Goal: Entertainment & Leisure: Consume media (video, audio)

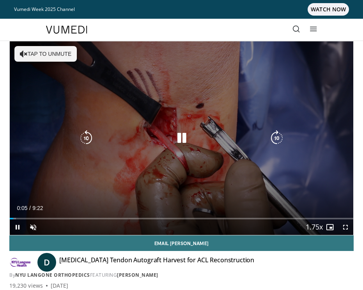
click at [181, 137] on icon "Video Player" at bounding box center [182, 138] width 16 height 16
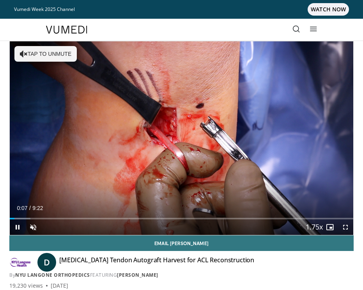
click at [343, 226] on span "Video Player" at bounding box center [346, 227] width 16 height 16
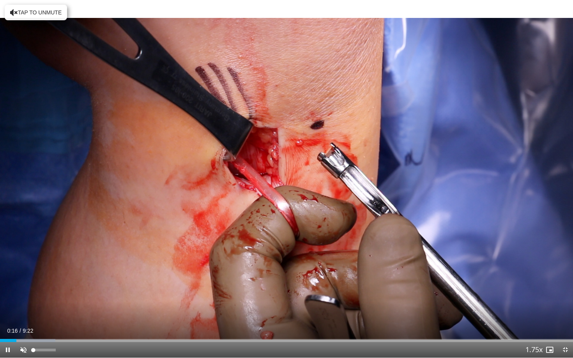
click at [29, 289] on span "Video Player" at bounding box center [24, 350] width 16 height 16
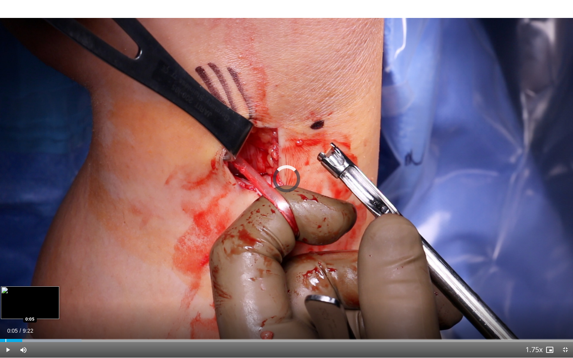
click at [5, 289] on div "Progress Bar" at bounding box center [5, 340] width 1 height 3
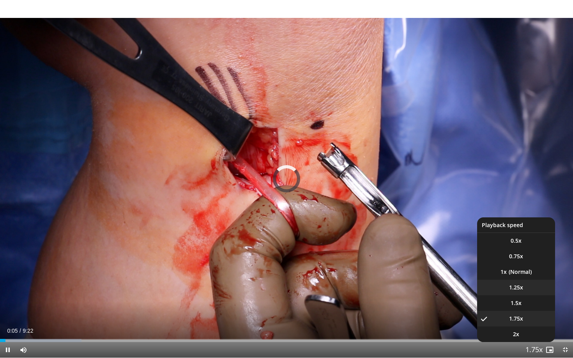
click at [363, 289] on li "1.25x" at bounding box center [516, 288] width 78 height 16
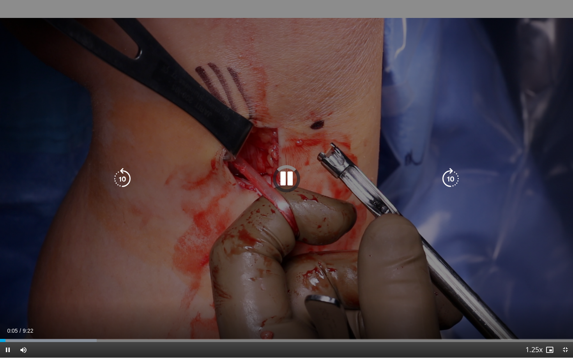
click at [287, 175] on icon "Video Player" at bounding box center [287, 179] width 22 height 22
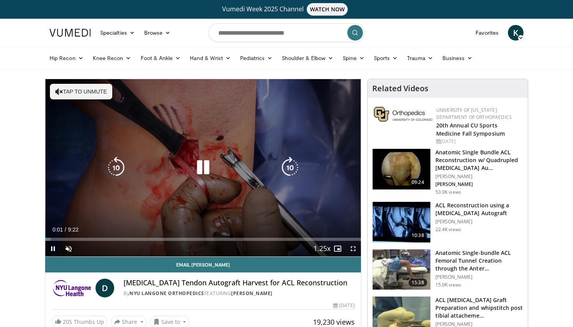
click at [202, 170] on icon "Video Player" at bounding box center [203, 168] width 22 height 22
click at [226, 186] on div "10 seconds Tap to unmute" at bounding box center [203, 167] width 316 height 177
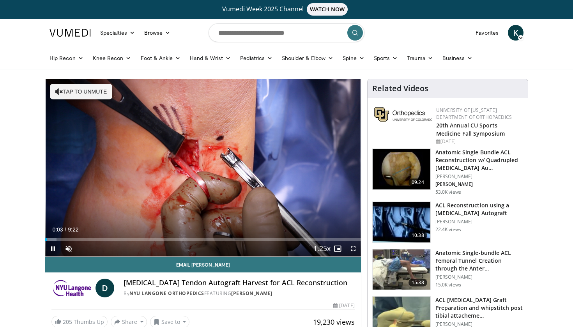
click at [352, 249] on span "Video Player" at bounding box center [354, 249] width 16 height 16
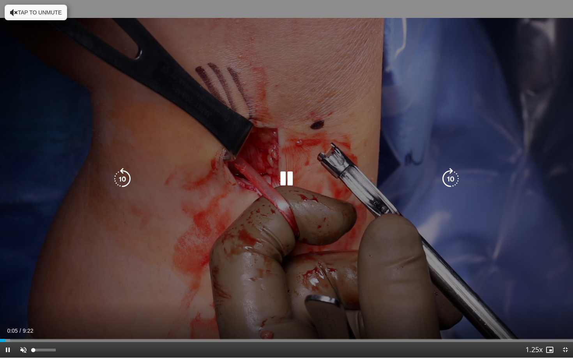
click at [24, 327] on span "Video Player" at bounding box center [24, 350] width 16 height 16
click at [446, 179] on icon "Video Player" at bounding box center [451, 179] width 22 height 22
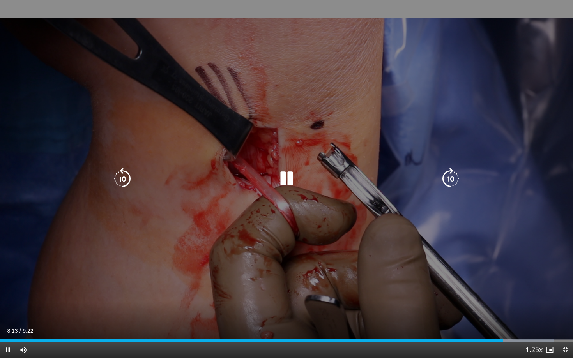
click at [293, 181] on icon "Video Player" at bounding box center [287, 179] width 22 height 22
click at [282, 174] on icon "Video Player" at bounding box center [287, 179] width 22 height 22
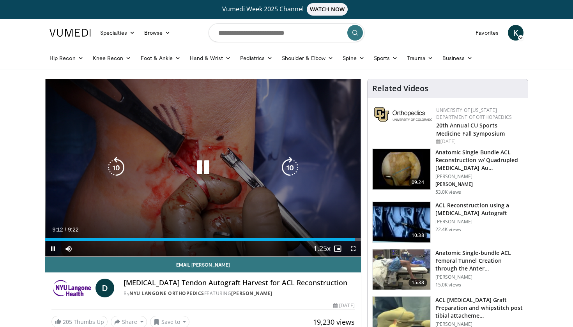
click at [206, 169] on icon "Video Player" at bounding box center [203, 168] width 22 height 22
